Goal: Transaction & Acquisition: Purchase product/service

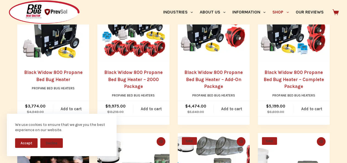
scroll to position [172, 0]
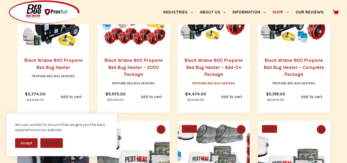
click at [220, 84] on link "Propane Bed Bug Heaters" at bounding box center [214, 83] width 43 height 4
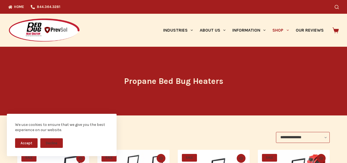
click at [22, 32] on img at bounding box center [44, 30] width 72 height 24
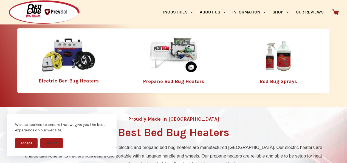
scroll to position [160, 0]
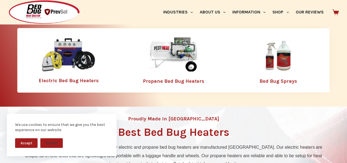
click at [288, 81] on link "Bed Bug Sprays" at bounding box center [279, 81] width 38 height 6
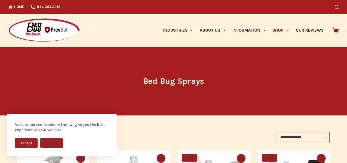
click at [11, 33] on img at bounding box center [44, 30] width 72 height 24
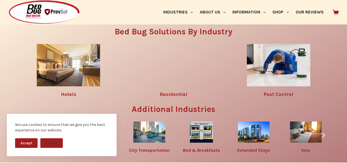
scroll to position [677, 0]
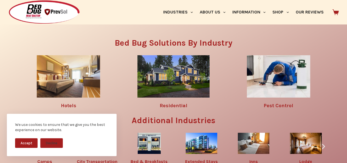
click at [338, 12] on icon at bounding box center [336, 12] width 6 height 6
